Goal: Communication & Community: Answer question/provide support

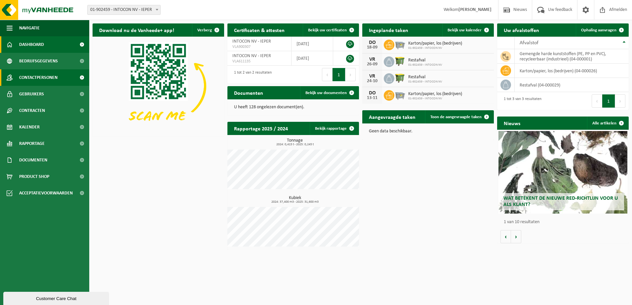
click at [42, 75] on span "Contactpersonen" at bounding box center [38, 77] width 38 height 17
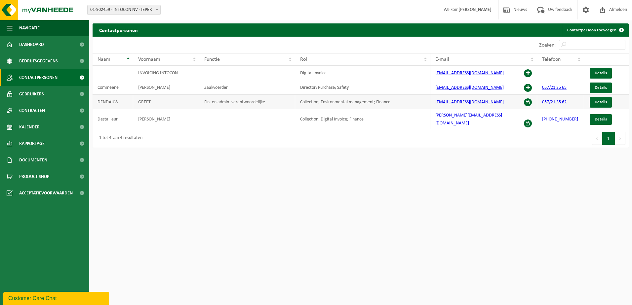
click at [527, 102] on span at bounding box center [528, 102] width 8 height 8
click at [70, 94] on link "Gebruikers" at bounding box center [44, 94] width 89 height 17
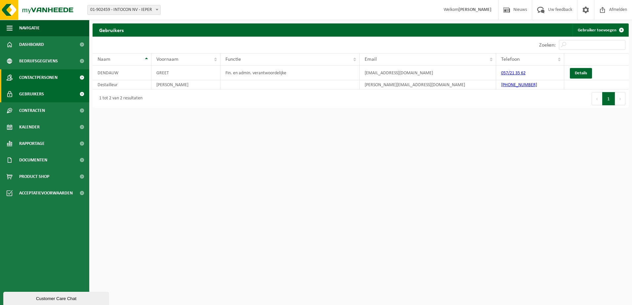
click at [46, 78] on span "Contactpersonen" at bounding box center [38, 77] width 38 height 17
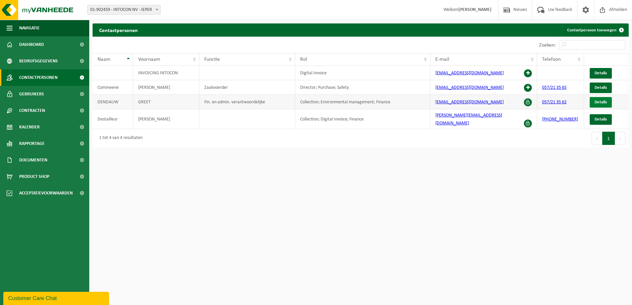
click at [599, 102] on span "Details" at bounding box center [601, 102] width 12 height 4
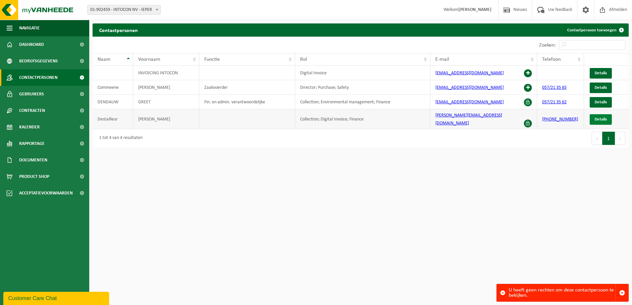
click at [603, 117] on span "Details" at bounding box center [601, 119] width 12 height 4
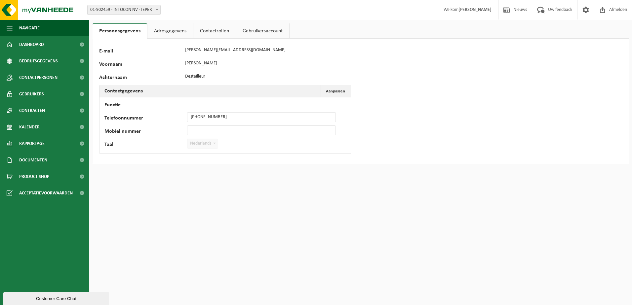
click at [168, 27] on link "Adresgegevens" at bounding box center [170, 30] width 46 height 15
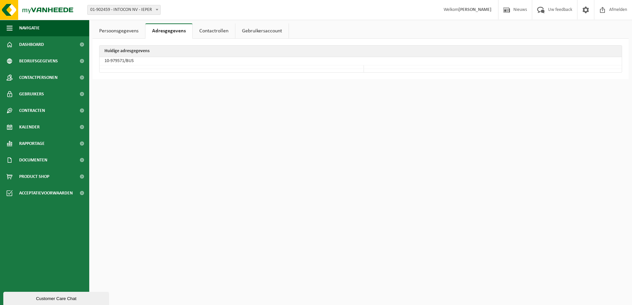
click at [209, 29] on link "Contactrollen" at bounding box center [214, 30] width 42 height 15
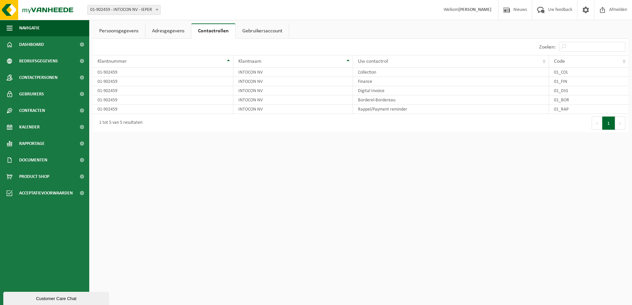
click at [279, 30] on link "Gebruikersaccount" at bounding box center [262, 30] width 53 height 15
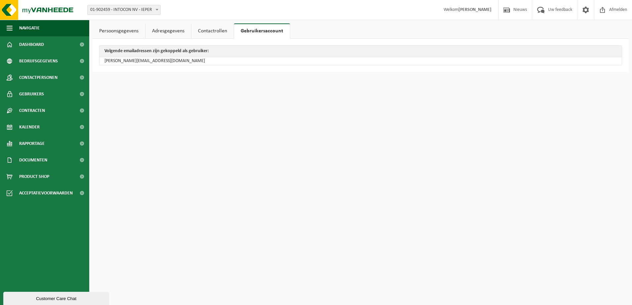
click at [107, 32] on link "Persoonsgegevens" at bounding box center [119, 30] width 53 height 15
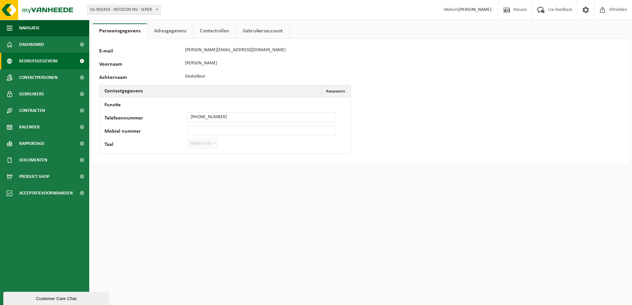
click at [34, 58] on span "Bedrijfsgegevens" at bounding box center [38, 61] width 39 height 17
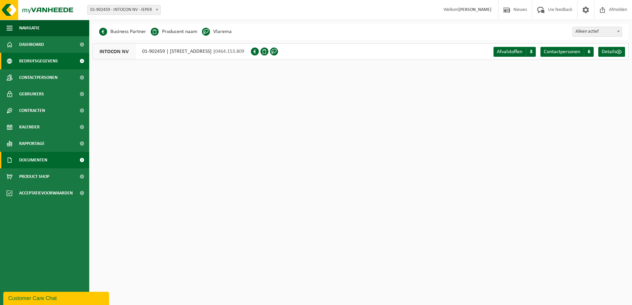
click at [33, 162] on span "Documenten" at bounding box center [33, 160] width 28 height 17
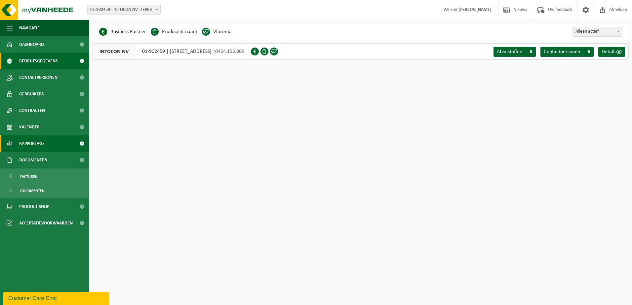
click at [35, 140] on span "Rapportage" at bounding box center [31, 143] width 25 height 17
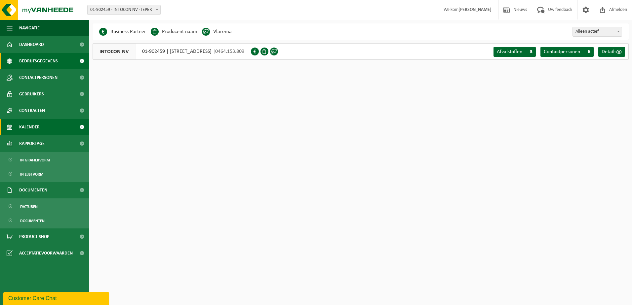
click at [36, 124] on span "Kalender" at bounding box center [29, 127] width 20 height 17
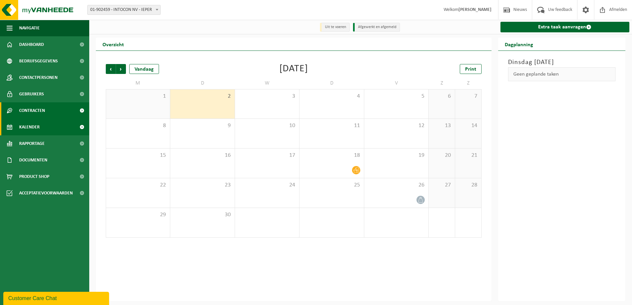
click at [38, 109] on span "Contracten" at bounding box center [32, 110] width 26 height 17
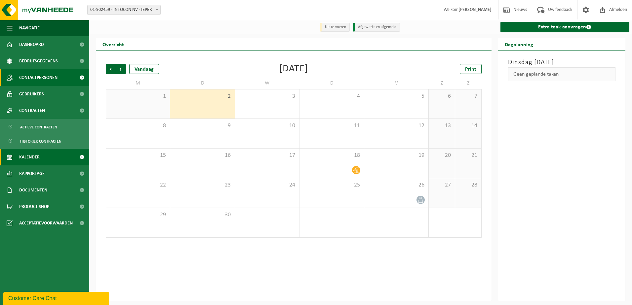
click at [35, 85] on span "Contactpersonen" at bounding box center [38, 77] width 38 height 17
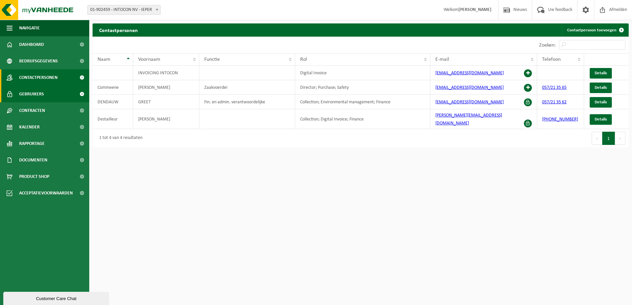
click at [35, 94] on span "Gebruikers" at bounding box center [31, 94] width 25 height 17
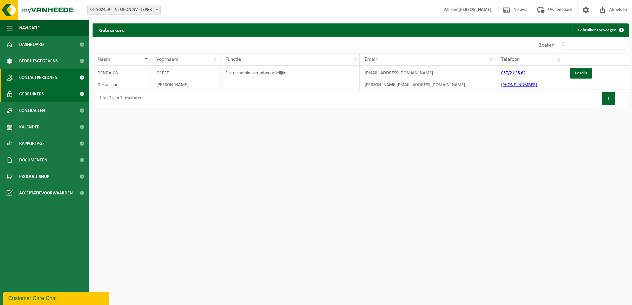
click at [31, 79] on span "Contactpersonen" at bounding box center [38, 77] width 38 height 17
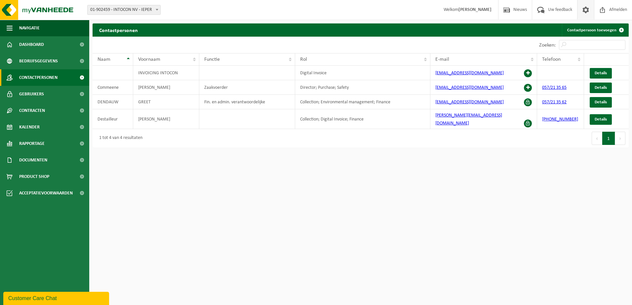
click at [584, 9] on span at bounding box center [586, 9] width 10 height 19
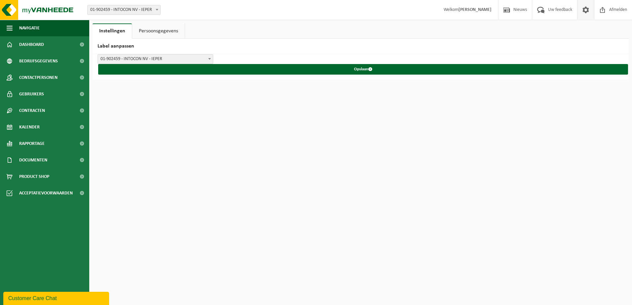
click at [152, 30] on link "Persoonsgegevens" at bounding box center [158, 30] width 53 height 15
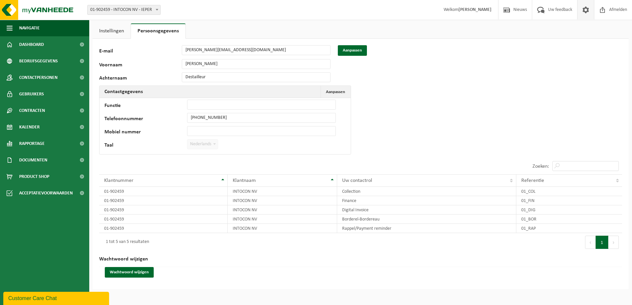
click at [24, 299] on div "Customer Care Chat" at bounding box center [56, 299] width 96 height 8
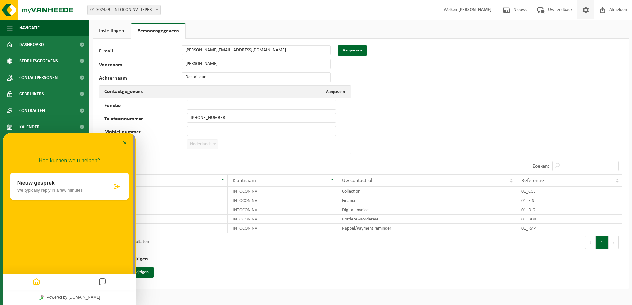
click at [60, 189] on p "We typically reply in a few minutes" at bounding box center [64, 190] width 95 height 5
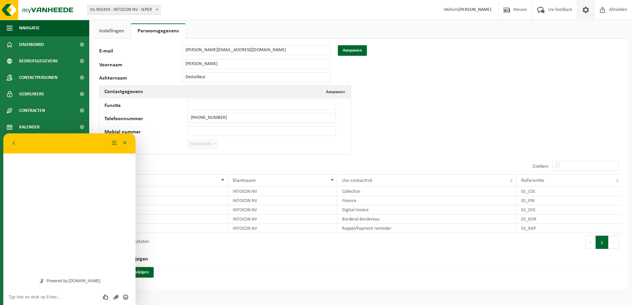
click at [38, 300] on textarea at bounding box center [70, 297] width 122 height 5
type textarea "Beste, ik wil graag de contactpersonen en de gebruikers in ons account aanpassen"
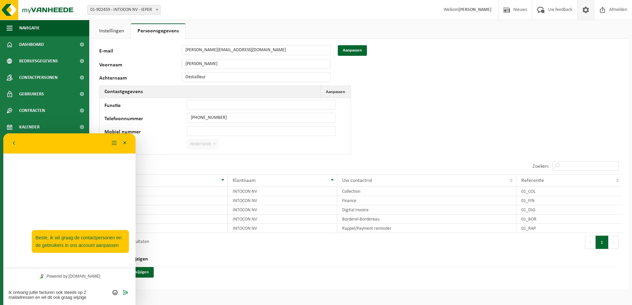
type textarea "ik ontvang jullie facturen ook steeds op 2 mailadressen en wil dit ook graag wi…"
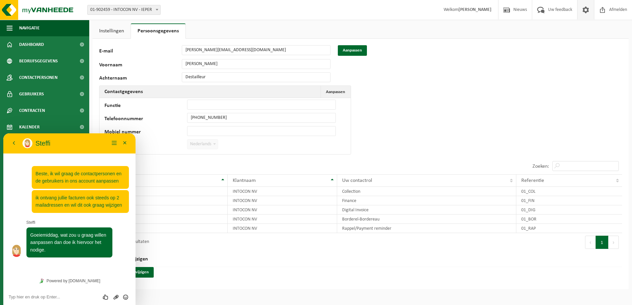
click at [52, 300] on div "Beoordeel deze chat Upload bestand Emoji invoeren" at bounding box center [69, 297] width 132 height 17
click at [54, 298] on textarea at bounding box center [70, 297] width 122 height 5
drag, startPoint x: 69, startPoint y: 142, endPoint x: 62, endPoint y: 143, distance: 6.4
click at [62, 143] on p "Steffi" at bounding box center [72, 143] width 74 height 8
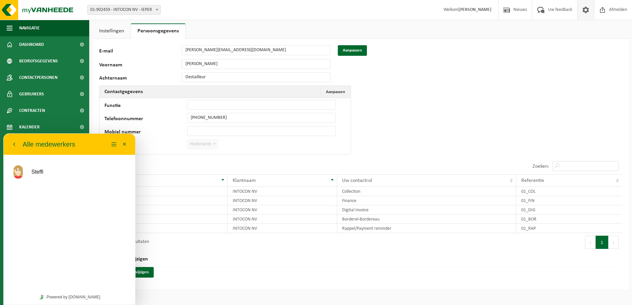
click at [70, 142] on p "Alle medewerkers" at bounding box center [49, 144] width 53 height 11
click at [13, 146] on icon "button" at bounding box center [14, 144] width 6 height 8
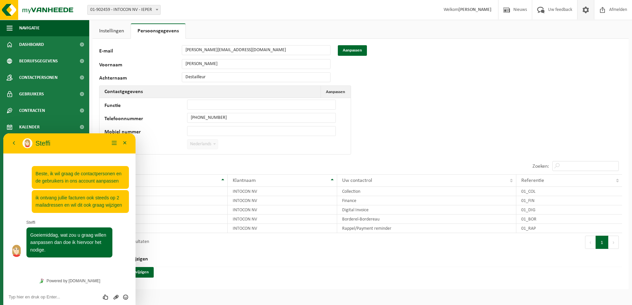
drag, startPoint x: 99, startPoint y: 146, endPoint x: 90, endPoint y: 148, distance: 9.9
click at [93, 151] on div "Terug Steffi Steffi Menu Minimaliseer" at bounding box center [69, 143] width 132 height 20
click at [52, 95] on link "Gebruikers" at bounding box center [44, 94] width 89 height 17
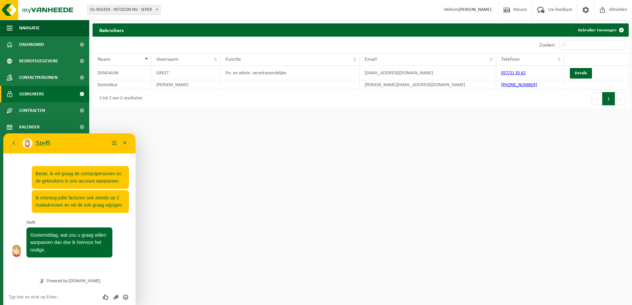
click at [40, 297] on textarea at bounding box center [70, 297] width 122 height 5
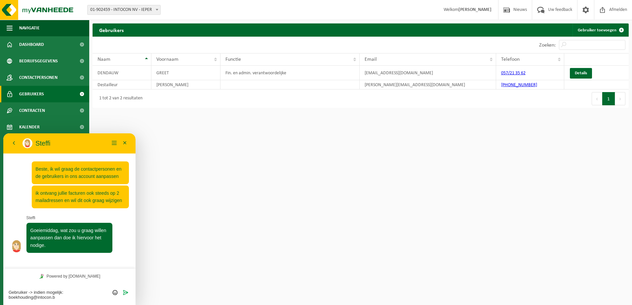
type textarea "Gebruiker -> indien mogelijk: boekhouding@intocon.be"
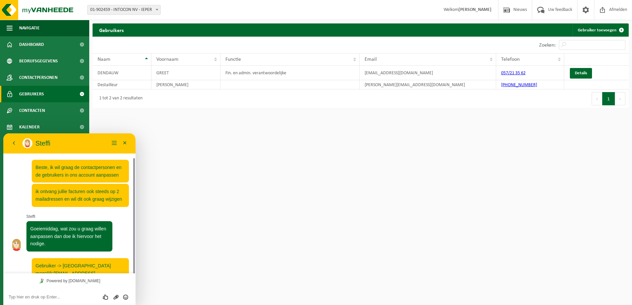
scroll to position [13, 0]
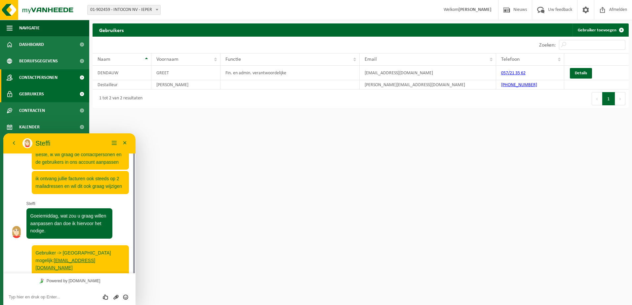
click at [46, 79] on span "Contactpersonen" at bounding box center [38, 77] width 38 height 17
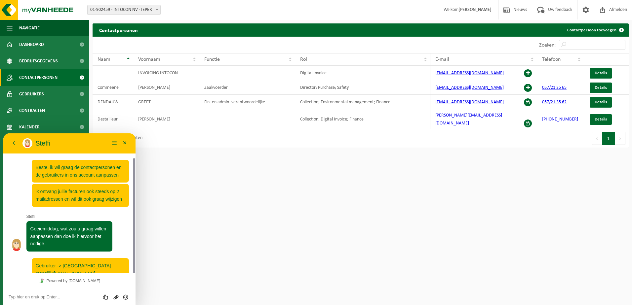
scroll to position [13, 0]
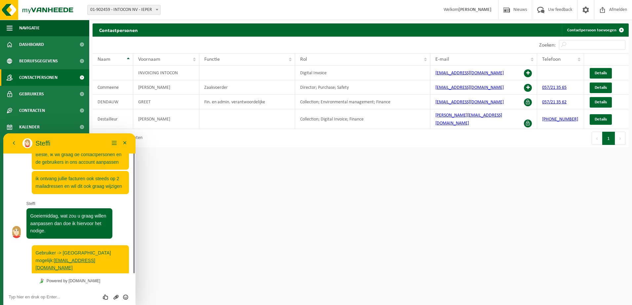
click at [58, 297] on textarea at bounding box center [70, 297] width 122 height 5
type textarea "contactpersonen: nathalie.destailleur@intocon.be"
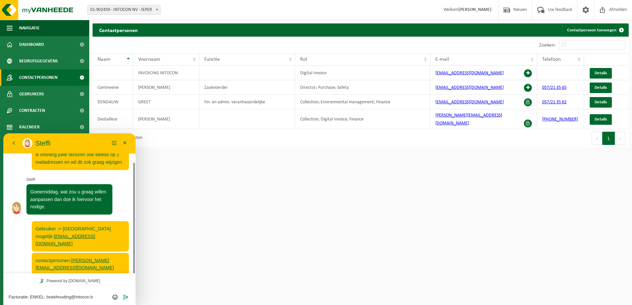
type textarea "Facturatie: ENKEL: boekhouding@intocon.be"
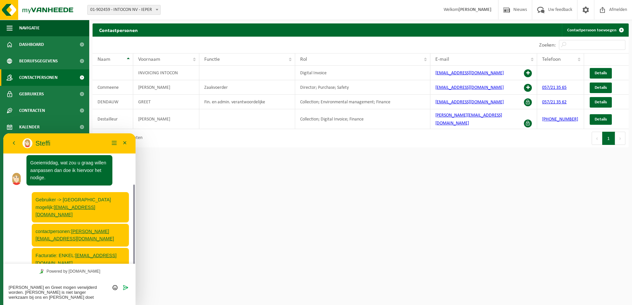
scroll to position [71, 0]
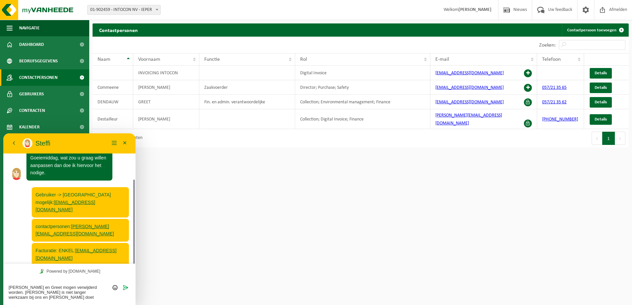
type textarea "[PERSON_NAME] en Greet mogen verwijderd worden. [PERSON_NAME] is niet langer we…"
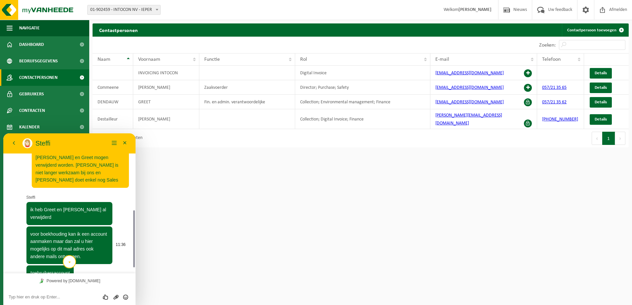
scroll to position [203, 0]
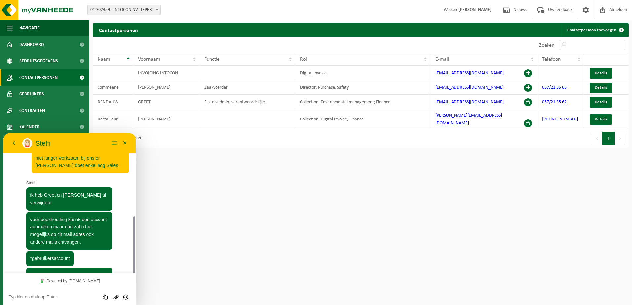
click at [31, 295] on textarea at bounding box center [70, 297] width 122 height 5
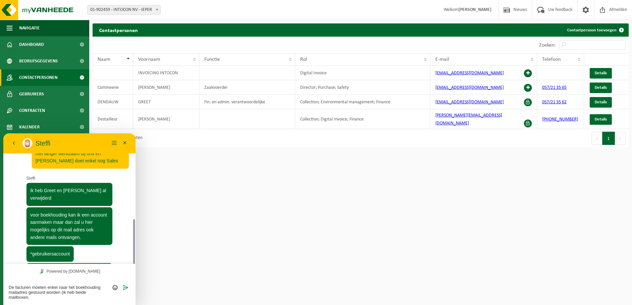
scroll to position [213, 0]
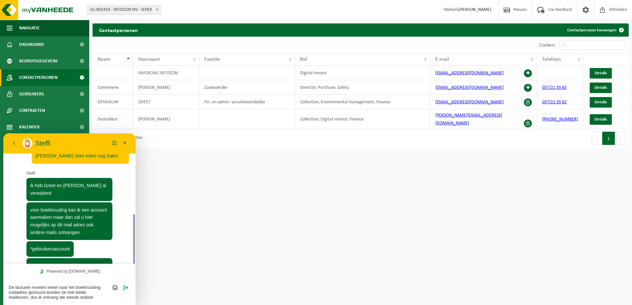
type textarea "De facturen moeten enkel naar het boekhouding mailadres gestuurd worden (ik heb…"
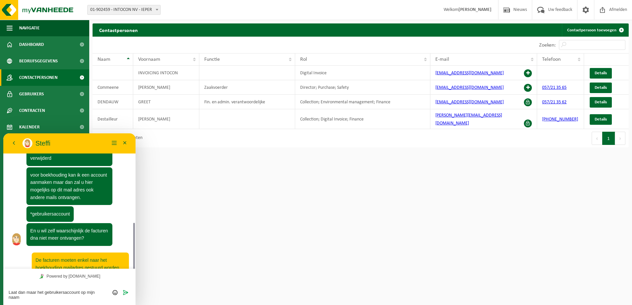
scroll to position [252, 0]
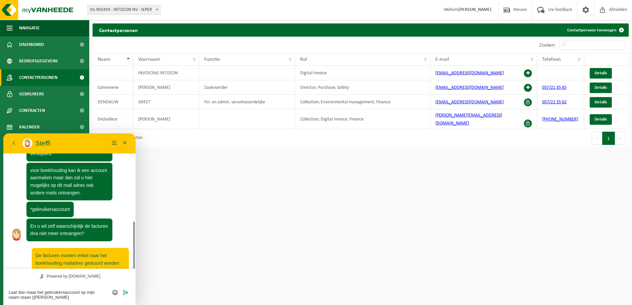
type textarea "Laat dan maar het gebruikersaccount op mijn naam staan ([PERSON_NAME])"
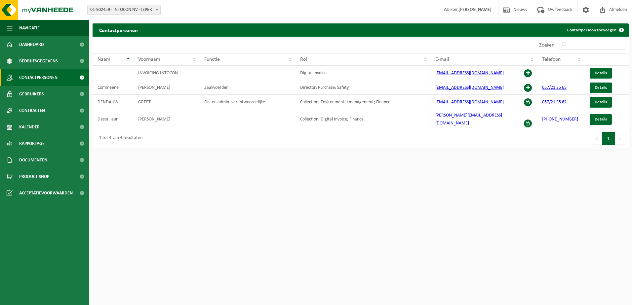
scroll to position [0, 0]
click at [39, 97] on span "Gebruikers" at bounding box center [31, 94] width 25 height 17
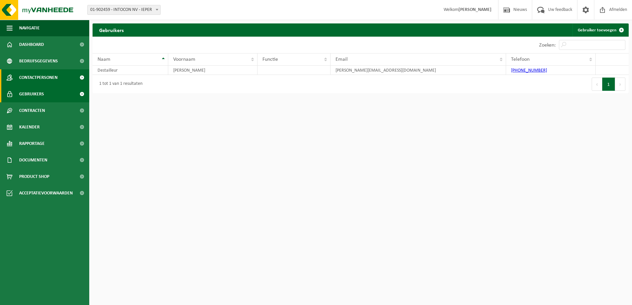
click at [40, 78] on span "Contactpersonen" at bounding box center [38, 77] width 38 height 17
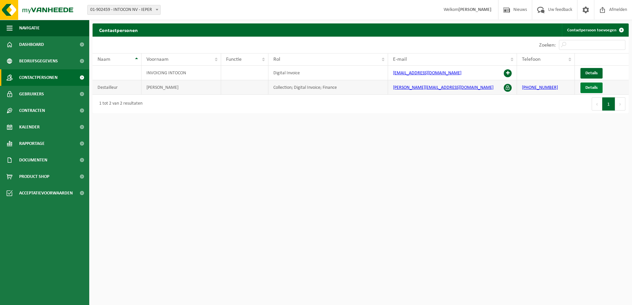
click at [591, 86] on span "Details" at bounding box center [591, 88] width 12 height 4
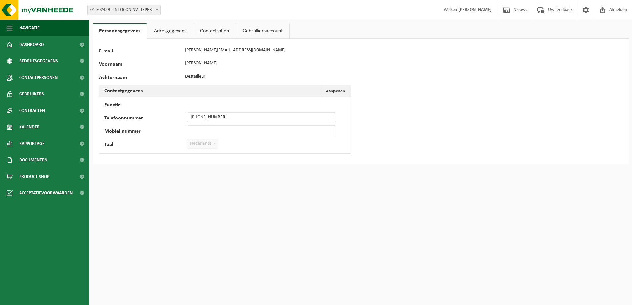
click at [172, 32] on link "Adresgegevens" at bounding box center [170, 30] width 46 height 15
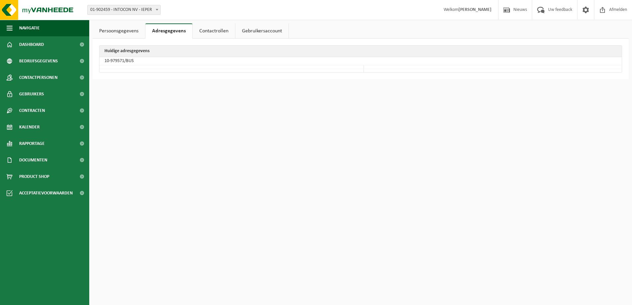
click at [213, 30] on link "Contactrollen" at bounding box center [214, 30] width 42 height 15
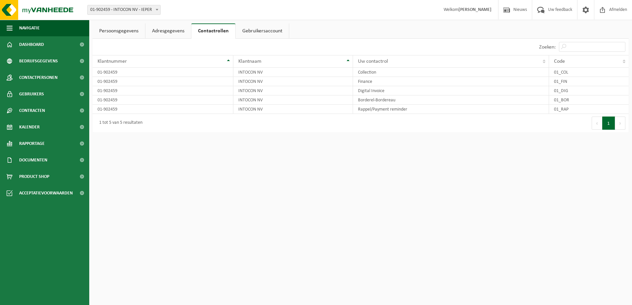
click at [256, 29] on link "Gebruikersaccount" at bounding box center [262, 30] width 53 height 15
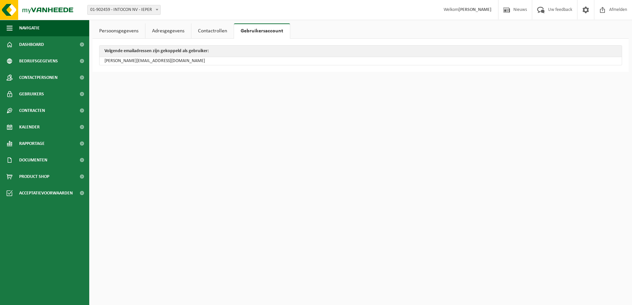
click at [129, 29] on link "Persoonsgegevens" at bounding box center [119, 30] width 53 height 15
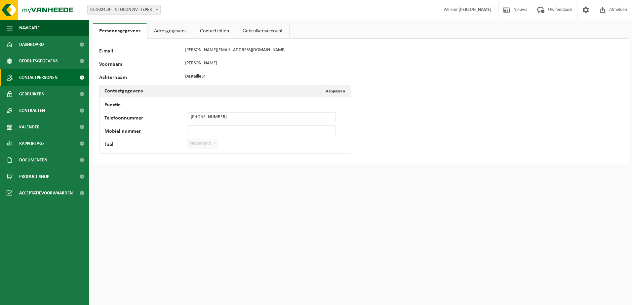
click at [37, 76] on span "Contactpersonen" at bounding box center [38, 77] width 38 height 17
